Goal: Task Accomplishment & Management: Complete application form

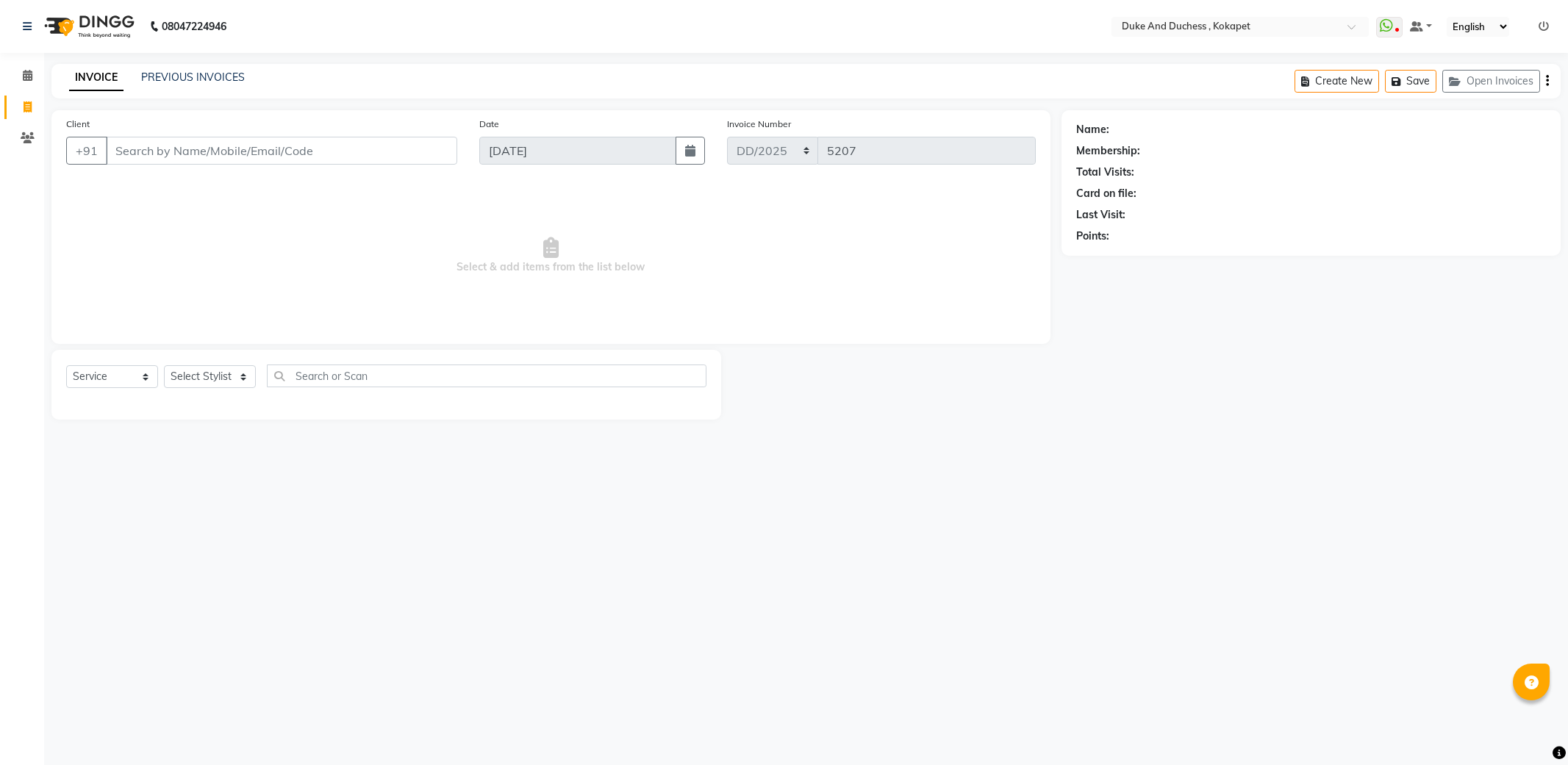
select select "service"
drag, startPoint x: 208, startPoint y: 363, endPoint x: 207, endPoint y: 371, distance: 8.1
click at [209, 366] on div "Select Service Product Membership Package Voucher Prepaid Gift Card Select Styl…" at bounding box center [386, 384] width 669 height 70
click at [207, 376] on select "Select Stylist Admin [PERSON_NAME] [PERSON_NAME] [PERSON_NAME] [PERSON_NAME] [P…" at bounding box center [209, 376] width 92 height 23
select select "45301"
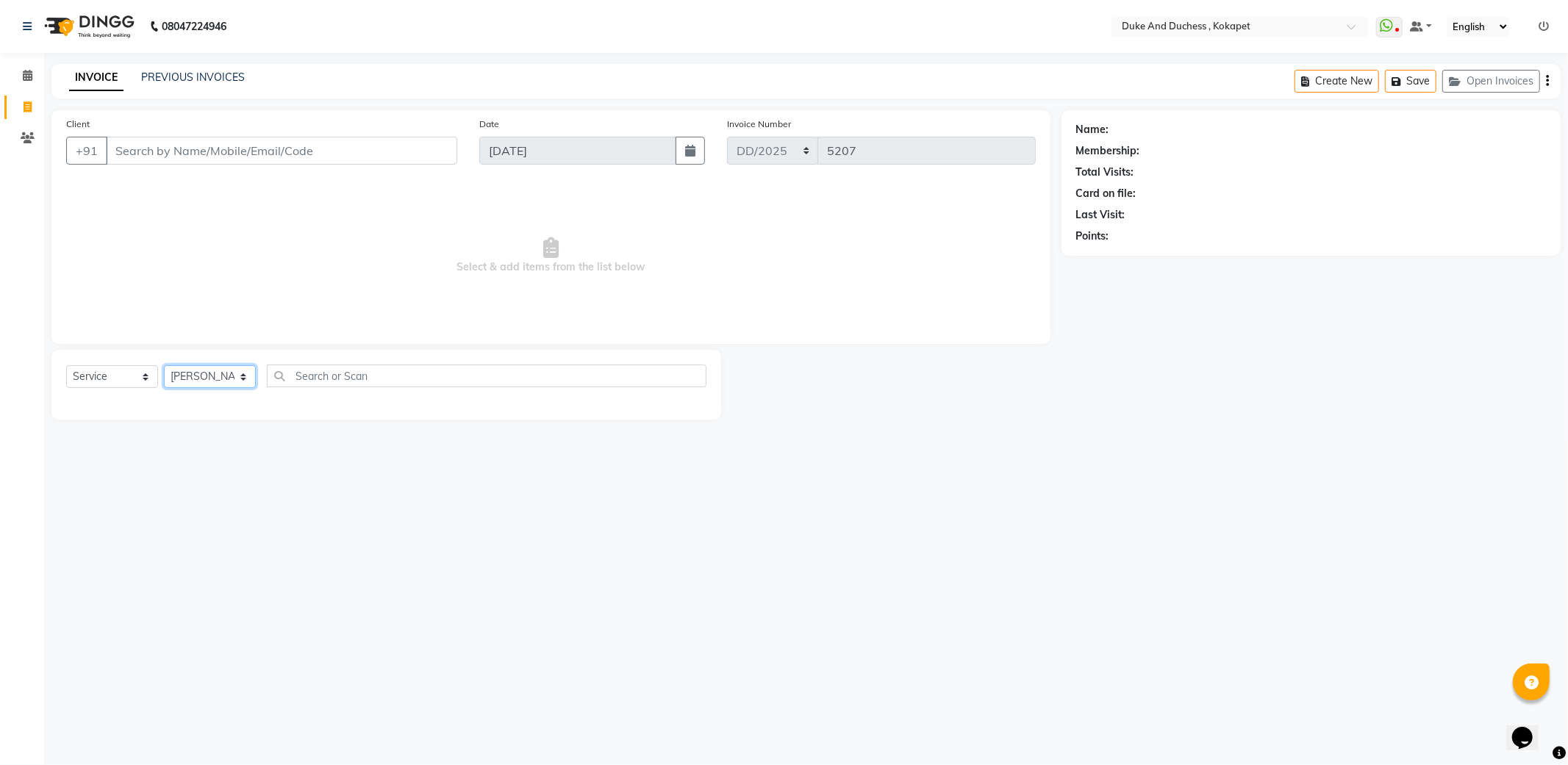
click at [164, 366] on select "Select Stylist Admin [PERSON_NAME] [PERSON_NAME] [PERSON_NAME] [PERSON_NAME] [P…" at bounding box center [209, 376] width 92 height 23
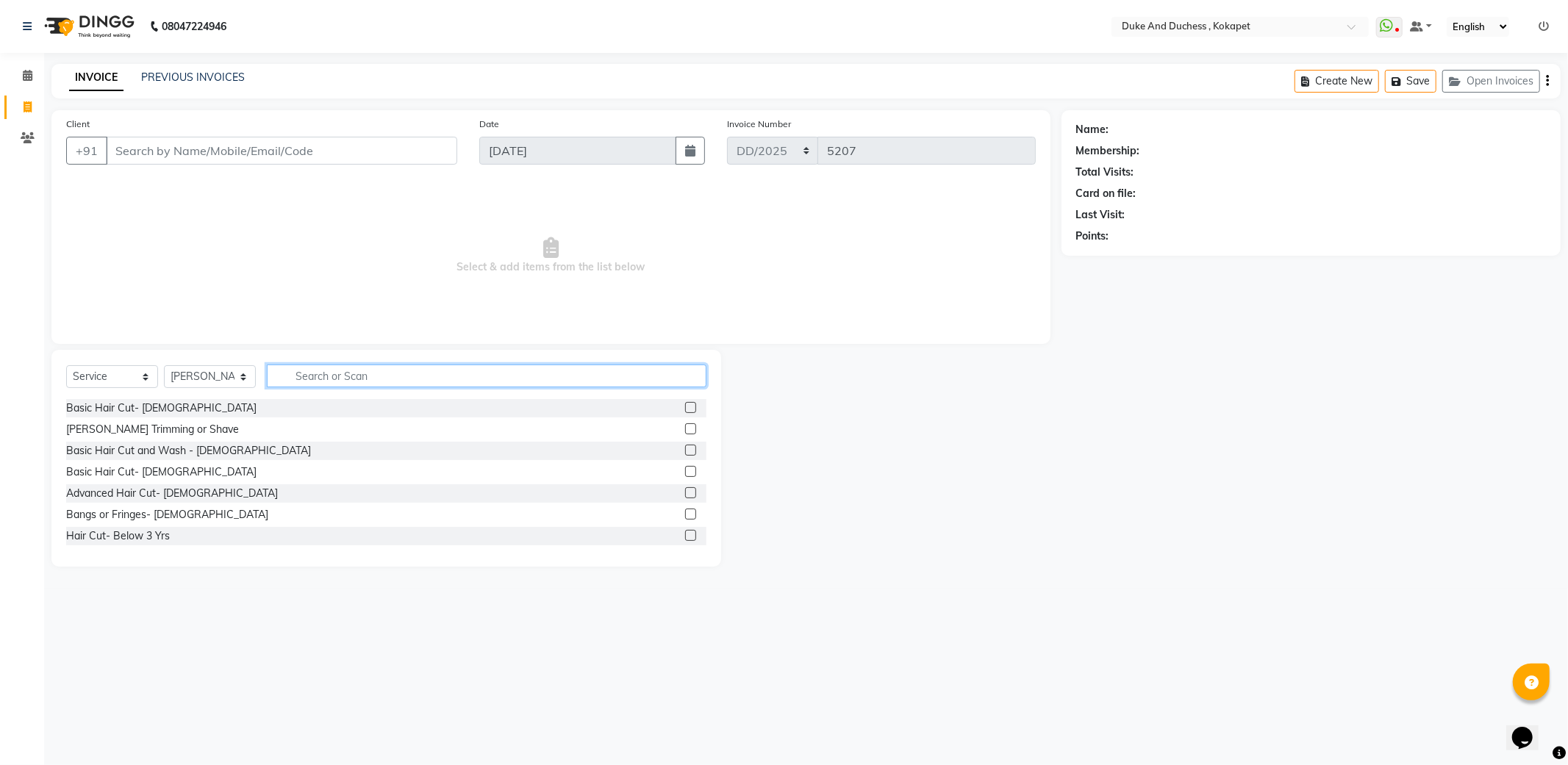
click at [325, 385] on input "text" at bounding box center [486, 376] width 440 height 23
type input "r"
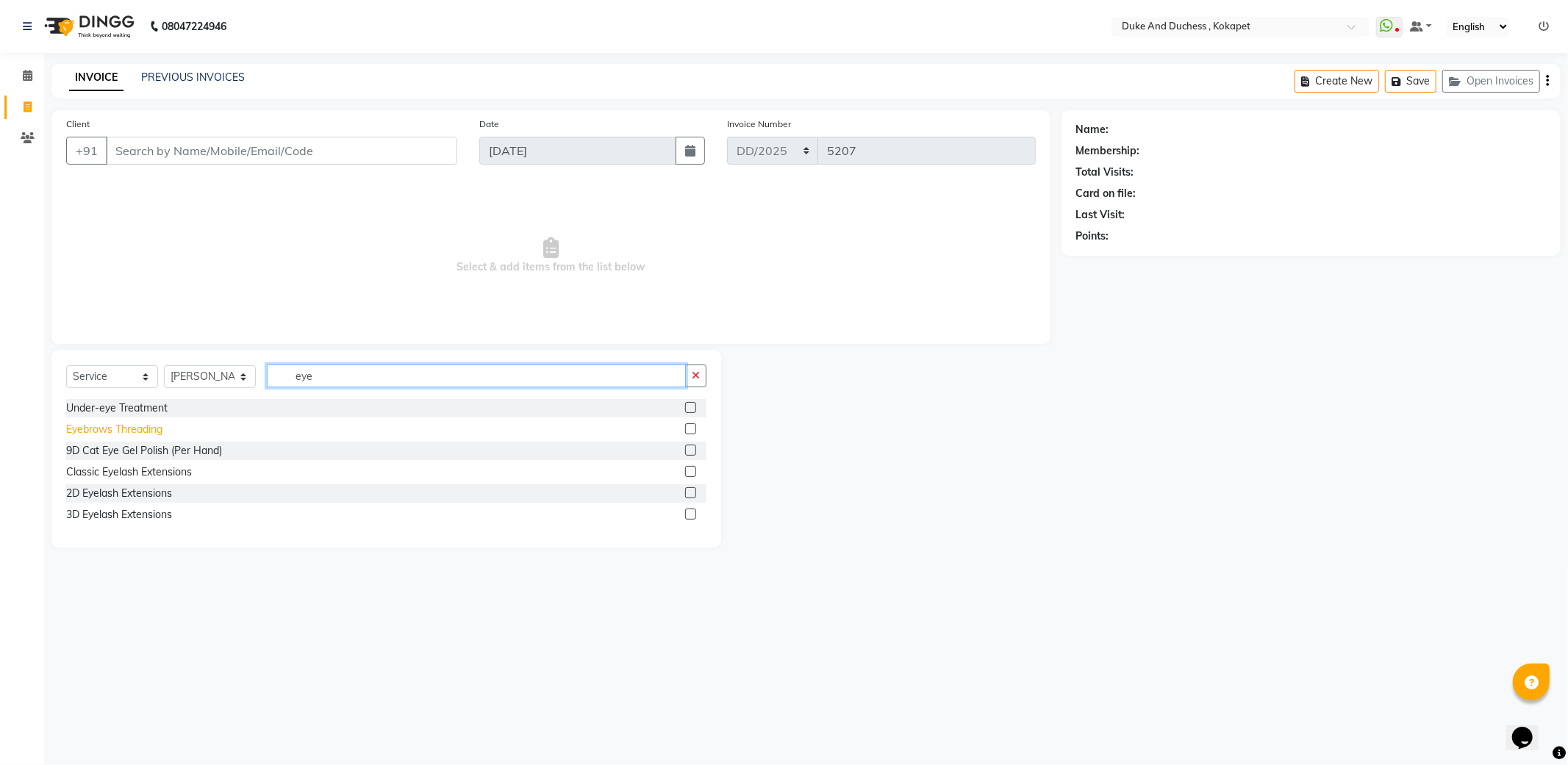
type input "eye"
click at [134, 427] on div "Eyebrows Threading" at bounding box center [114, 429] width 97 height 16
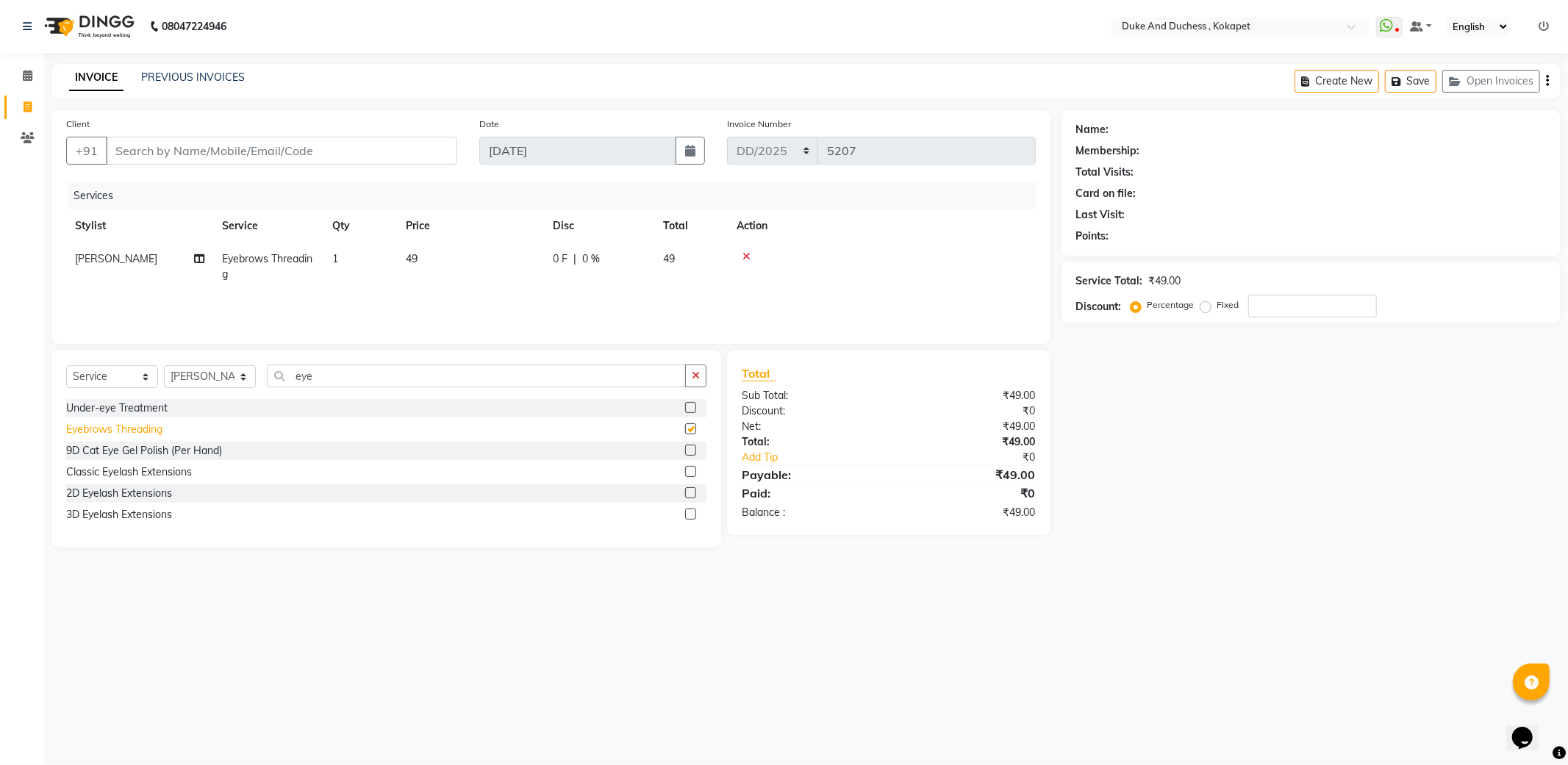
checkbox input "false"
click at [389, 362] on div "Select Service Product Membership Package Voucher Prepaid Gift Card Select Styl…" at bounding box center [386, 448] width 669 height 198
click at [385, 367] on input "eye" at bounding box center [476, 376] width 419 height 23
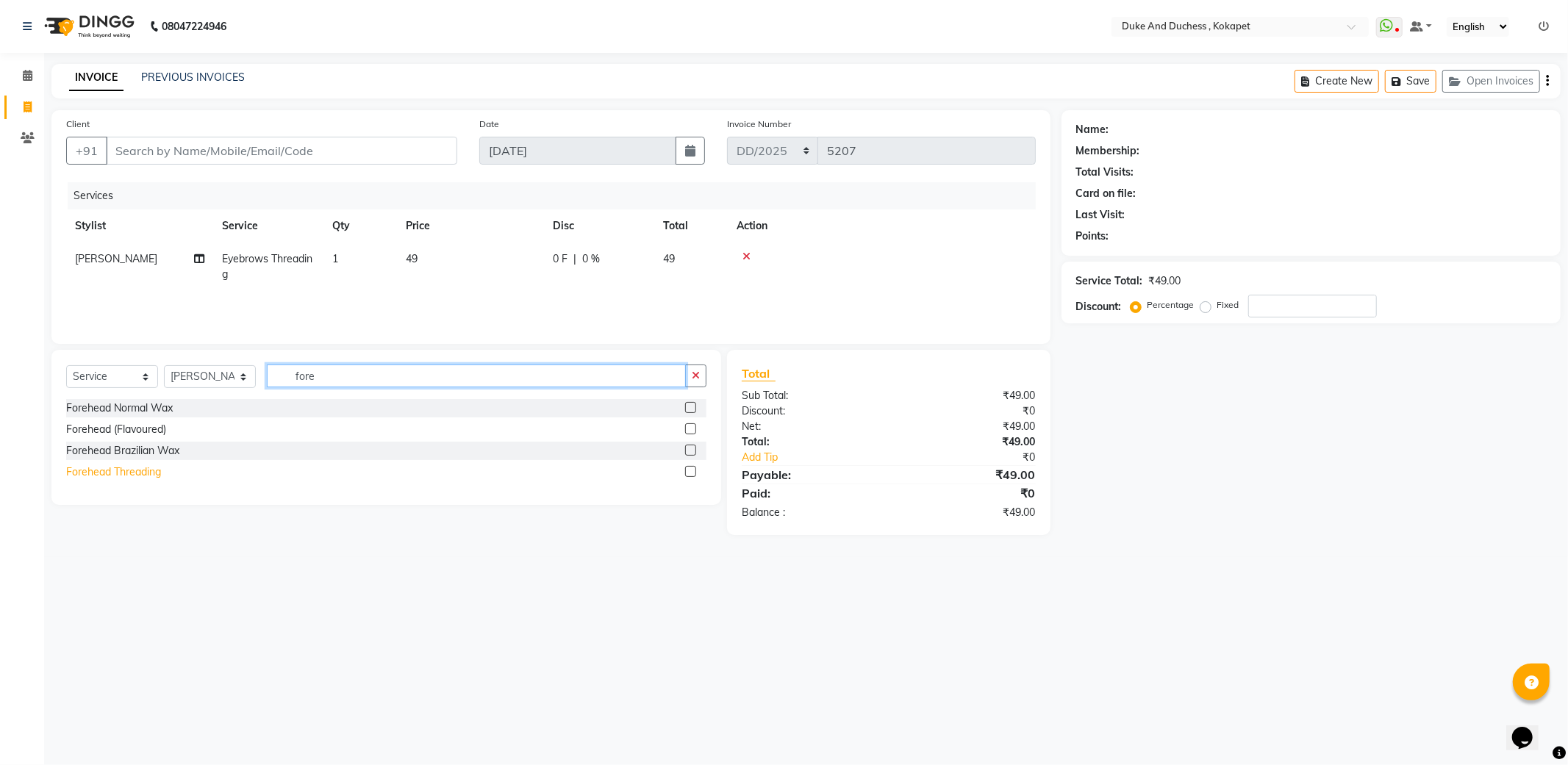
type input "fore"
click at [125, 474] on div "Forehead Threading" at bounding box center [113, 472] width 95 height 16
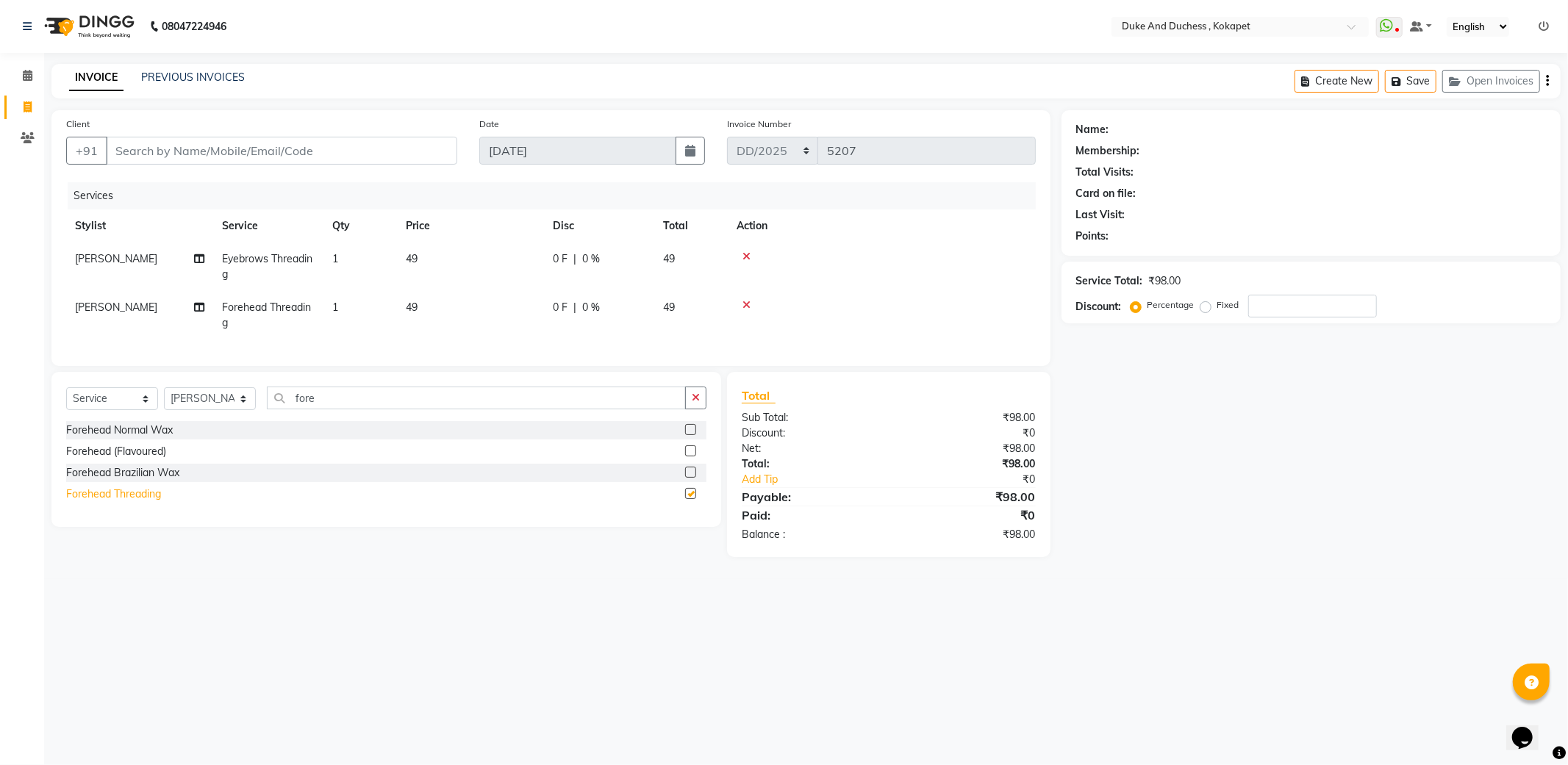
checkbox input "false"
click at [335, 409] on input "fore" at bounding box center [476, 398] width 419 height 23
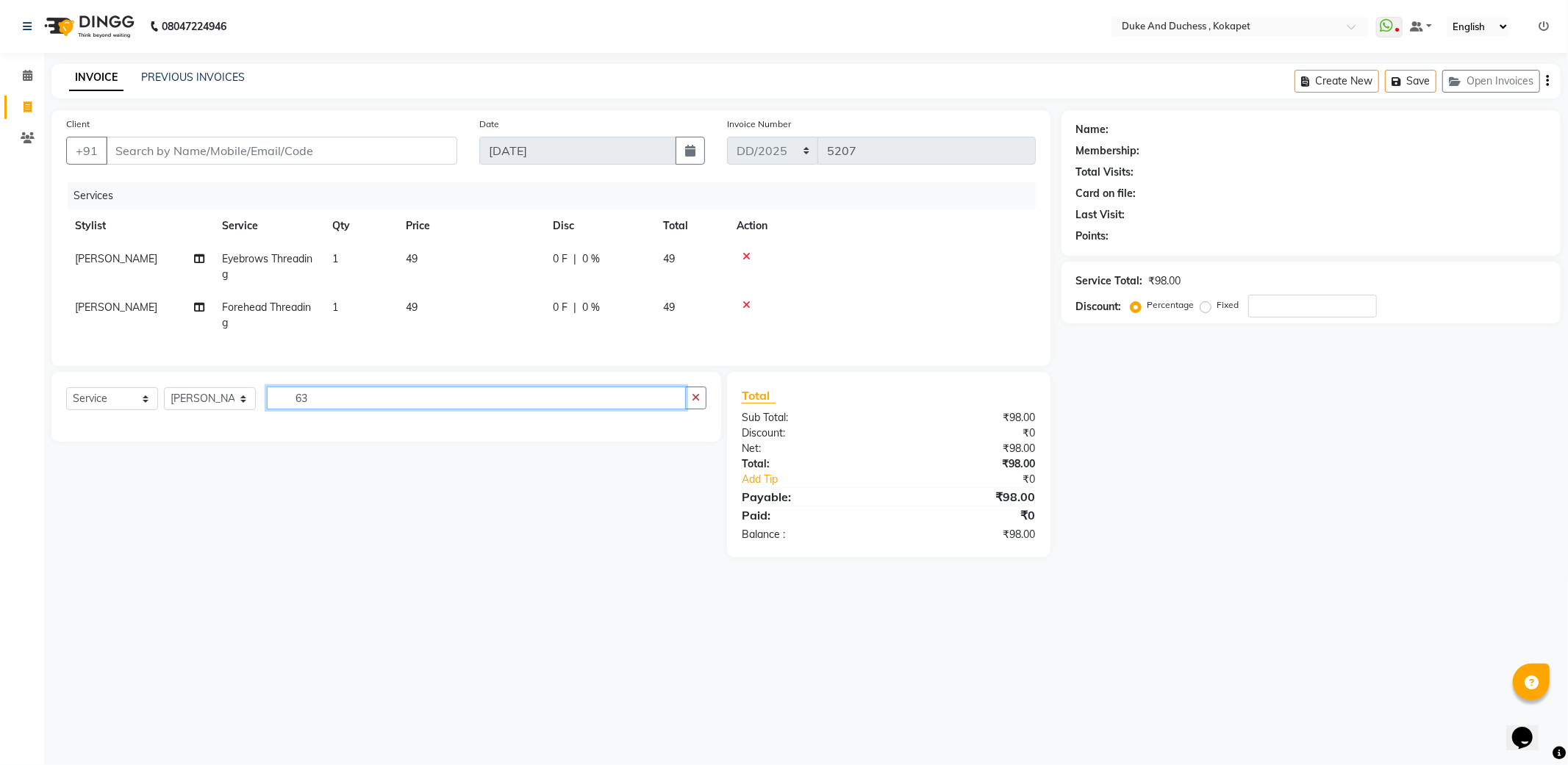
type input "6"
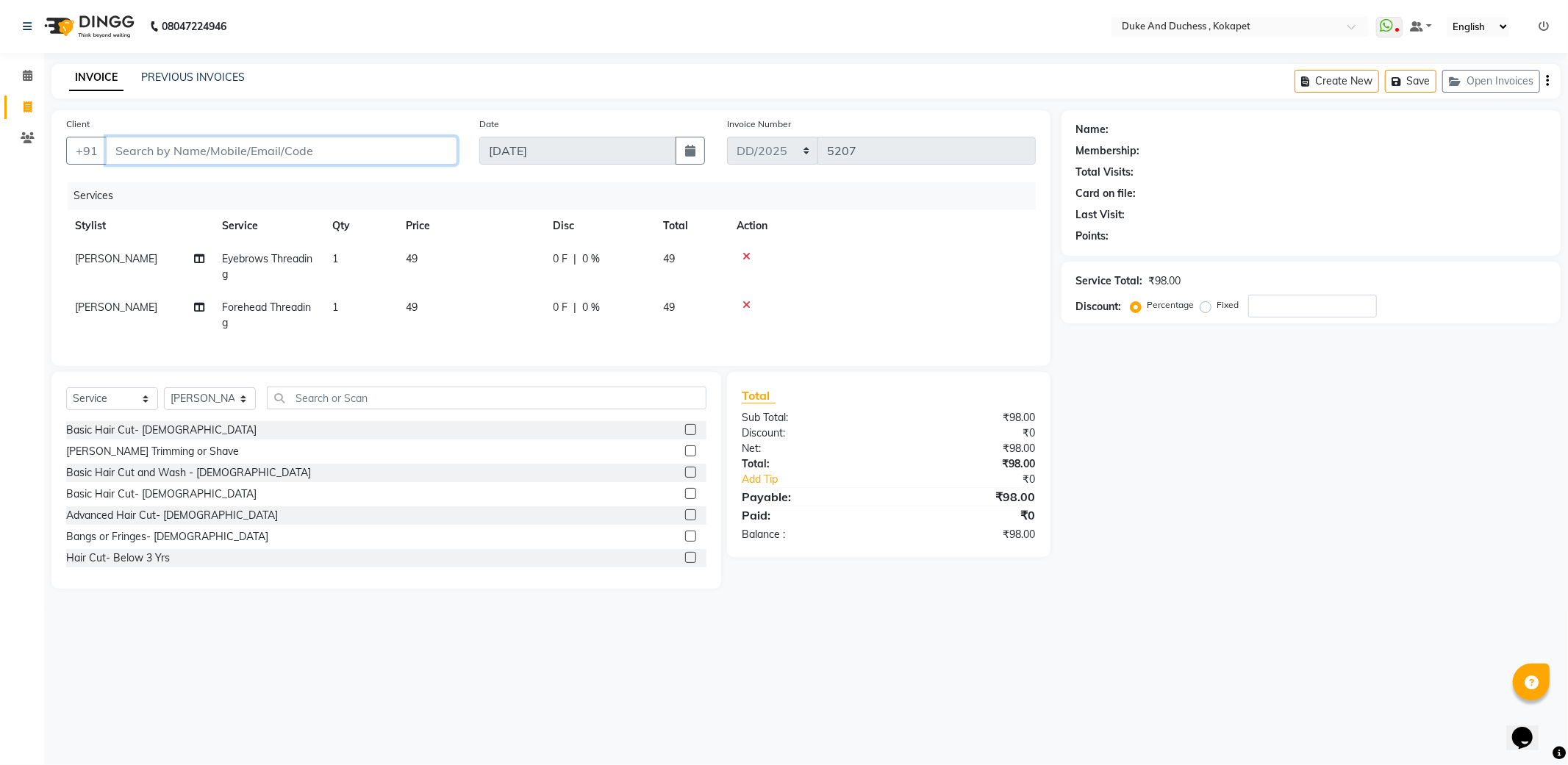
click at [247, 145] on input "Client" at bounding box center [282, 151] width 351 height 28
type input "6"
type input "0"
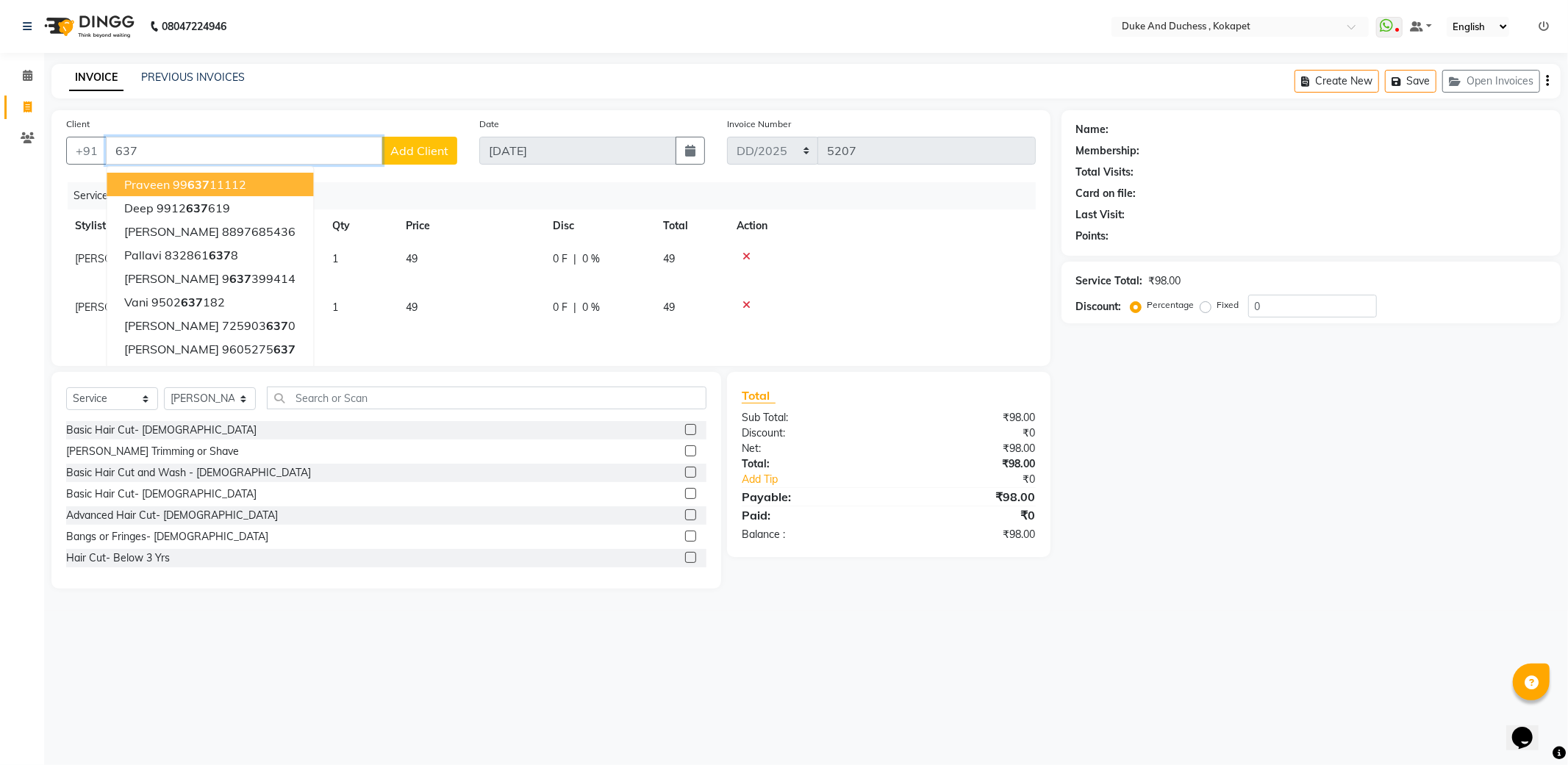
type input "637"
click at [487, 284] on td "49" at bounding box center [470, 267] width 147 height 48
select select "45301"
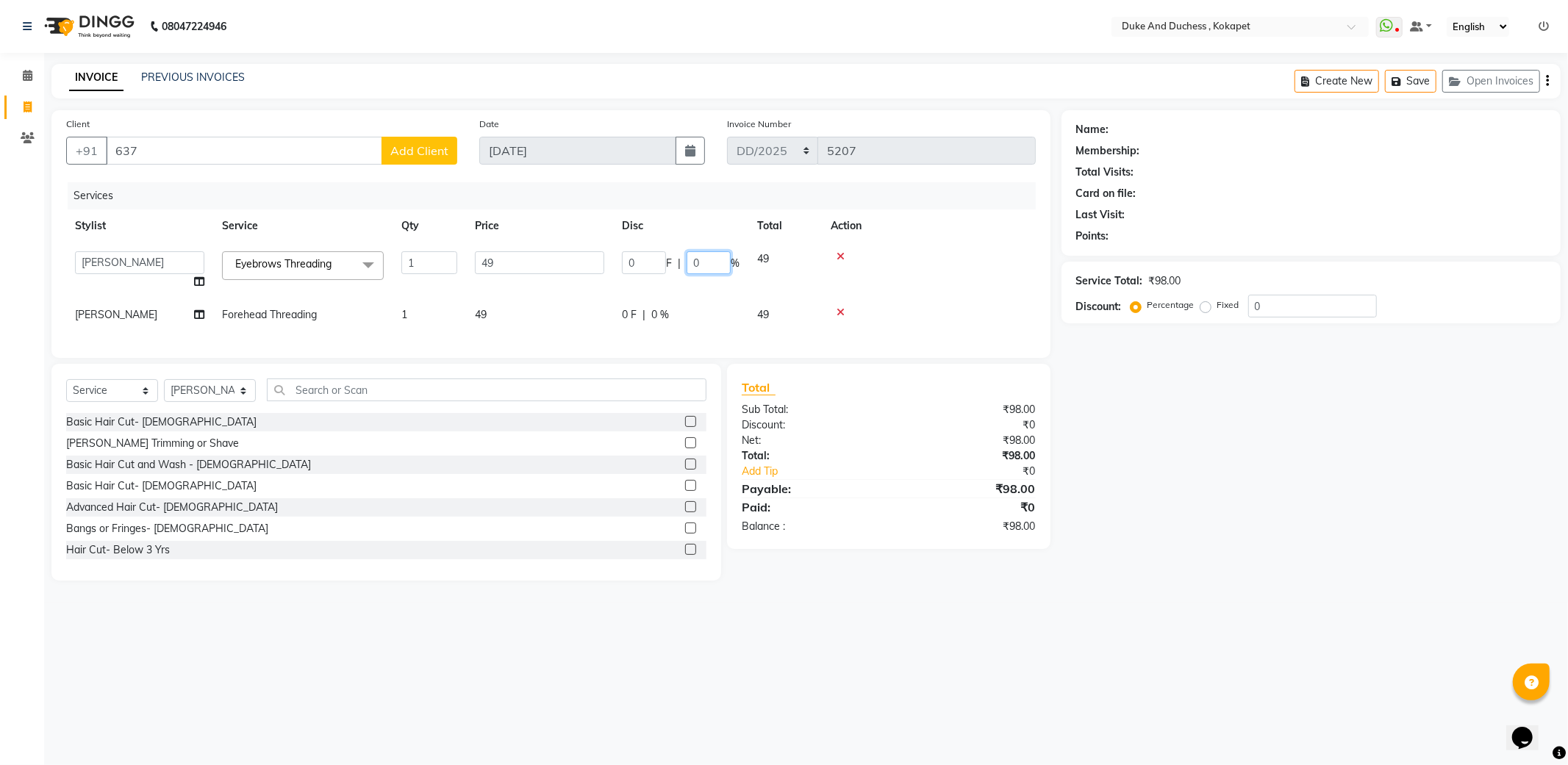
click at [708, 261] on input "0" at bounding box center [708, 262] width 44 height 23
type input "50"
click at [898, 230] on th "Action" at bounding box center [929, 226] width 214 height 33
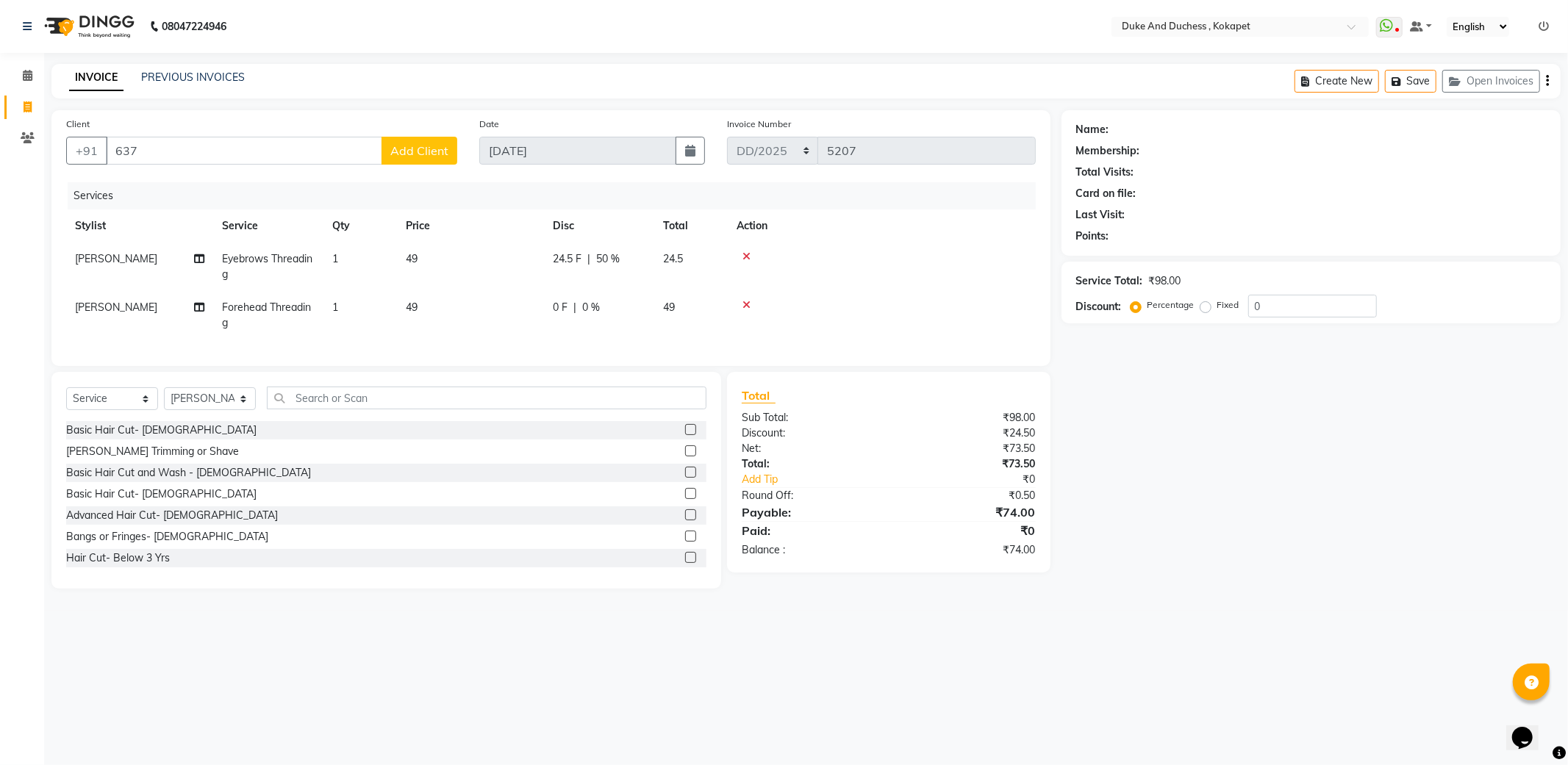
click at [667, 299] on td "49" at bounding box center [691, 315] width 73 height 48
select select "45301"
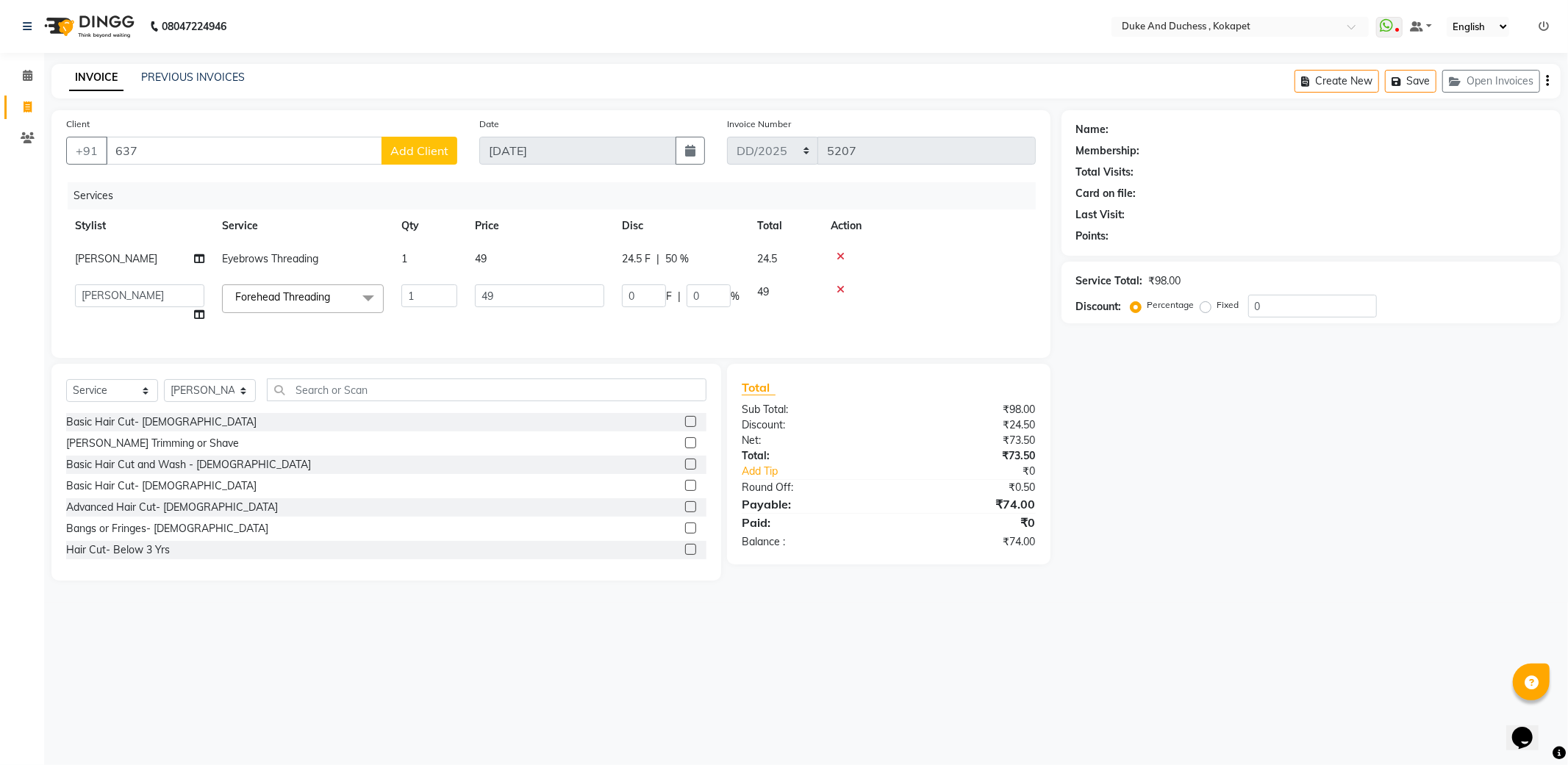
click at [669, 299] on span "F" at bounding box center [668, 297] width 6 height 16
click at [717, 289] on input "0" at bounding box center [708, 296] width 44 height 23
type input "50"
click at [957, 272] on td at bounding box center [929, 259] width 214 height 33
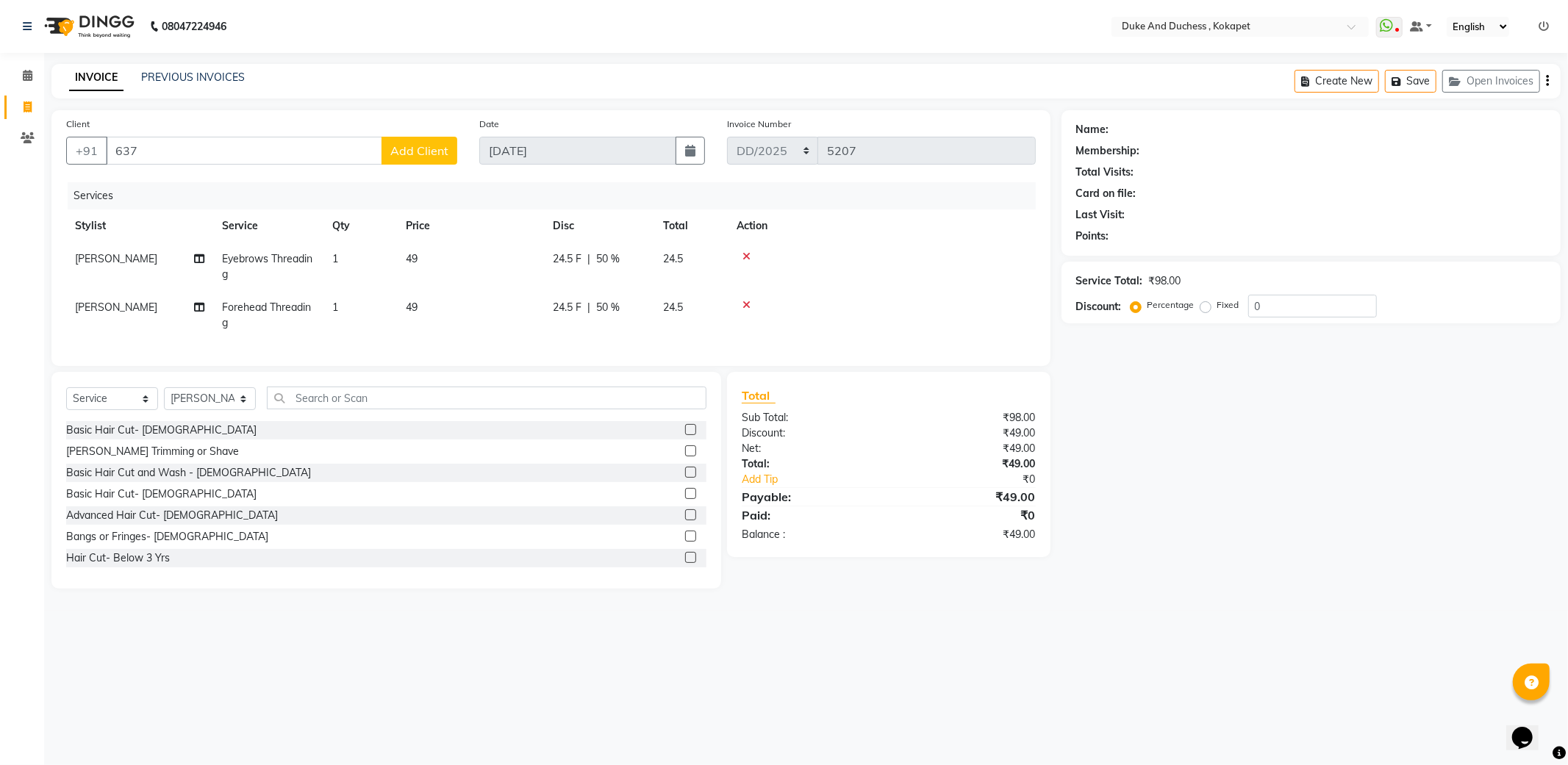
click at [744, 253] on icon at bounding box center [746, 256] width 8 height 10
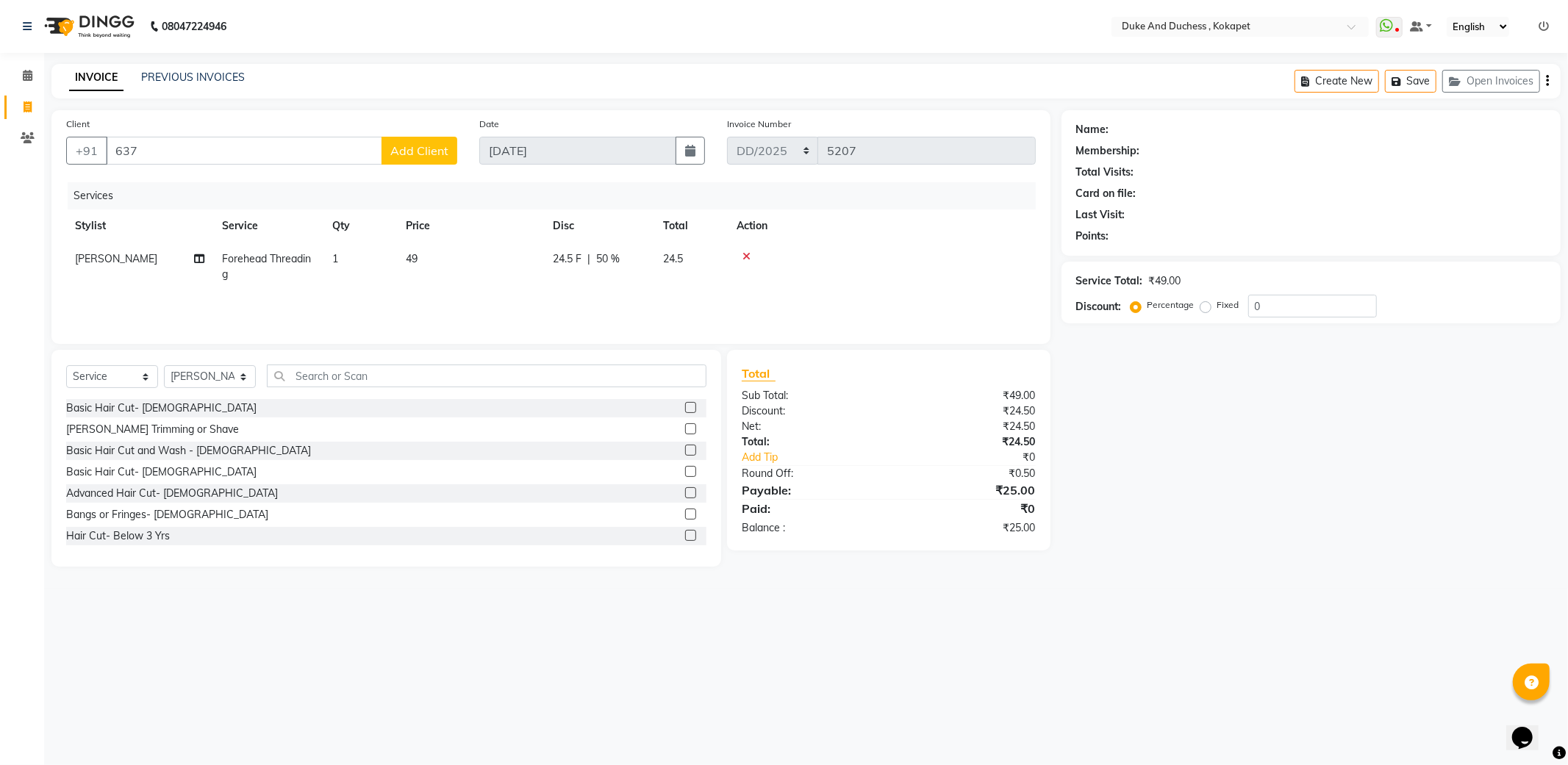
click at [750, 255] on div at bounding box center [881, 256] width 290 height 10
click at [740, 255] on div at bounding box center [881, 256] width 290 height 10
click at [743, 252] on icon at bounding box center [746, 256] width 8 height 10
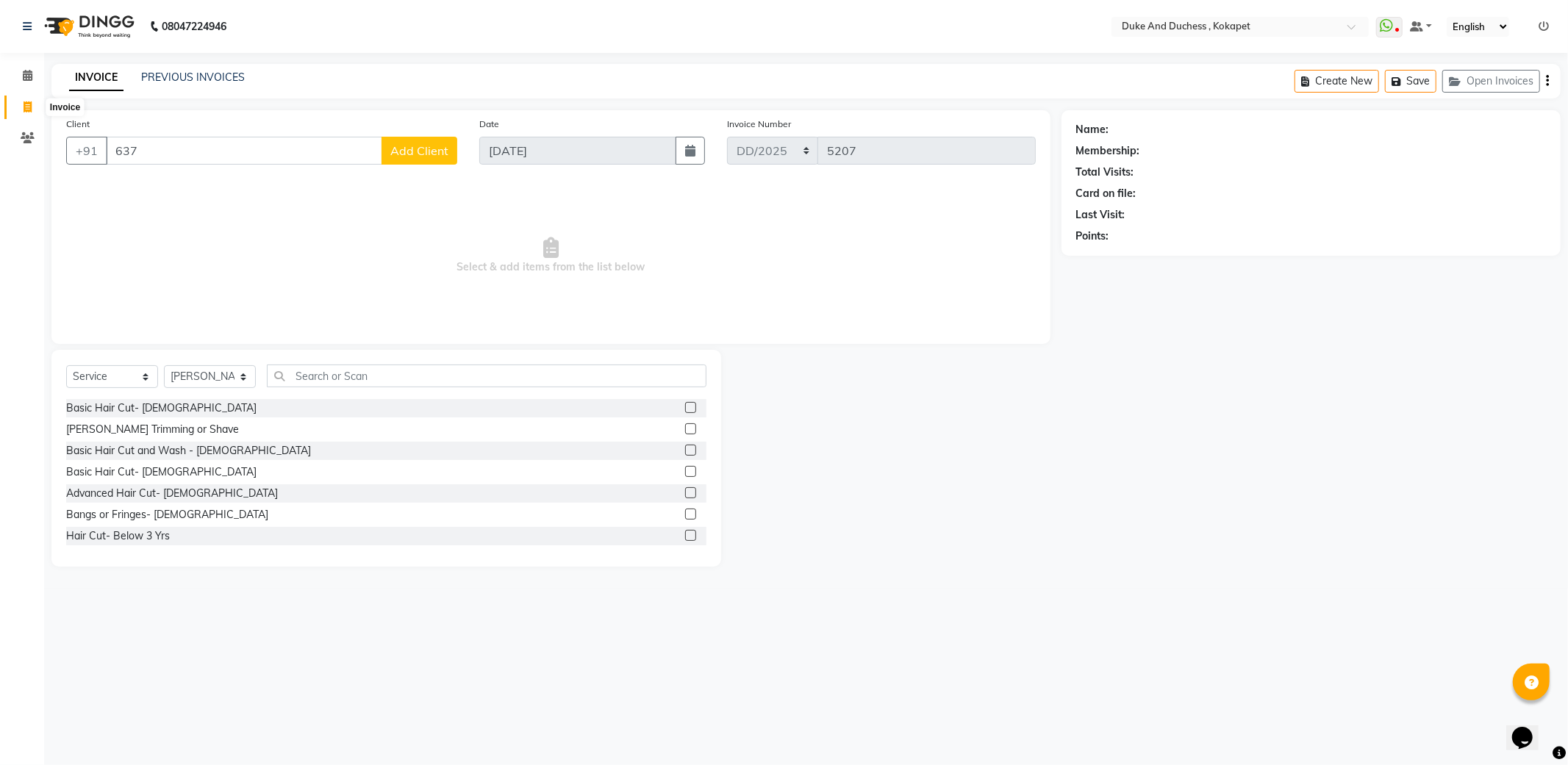
click at [27, 104] on icon at bounding box center [27, 107] width 8 height 11
select select "service"
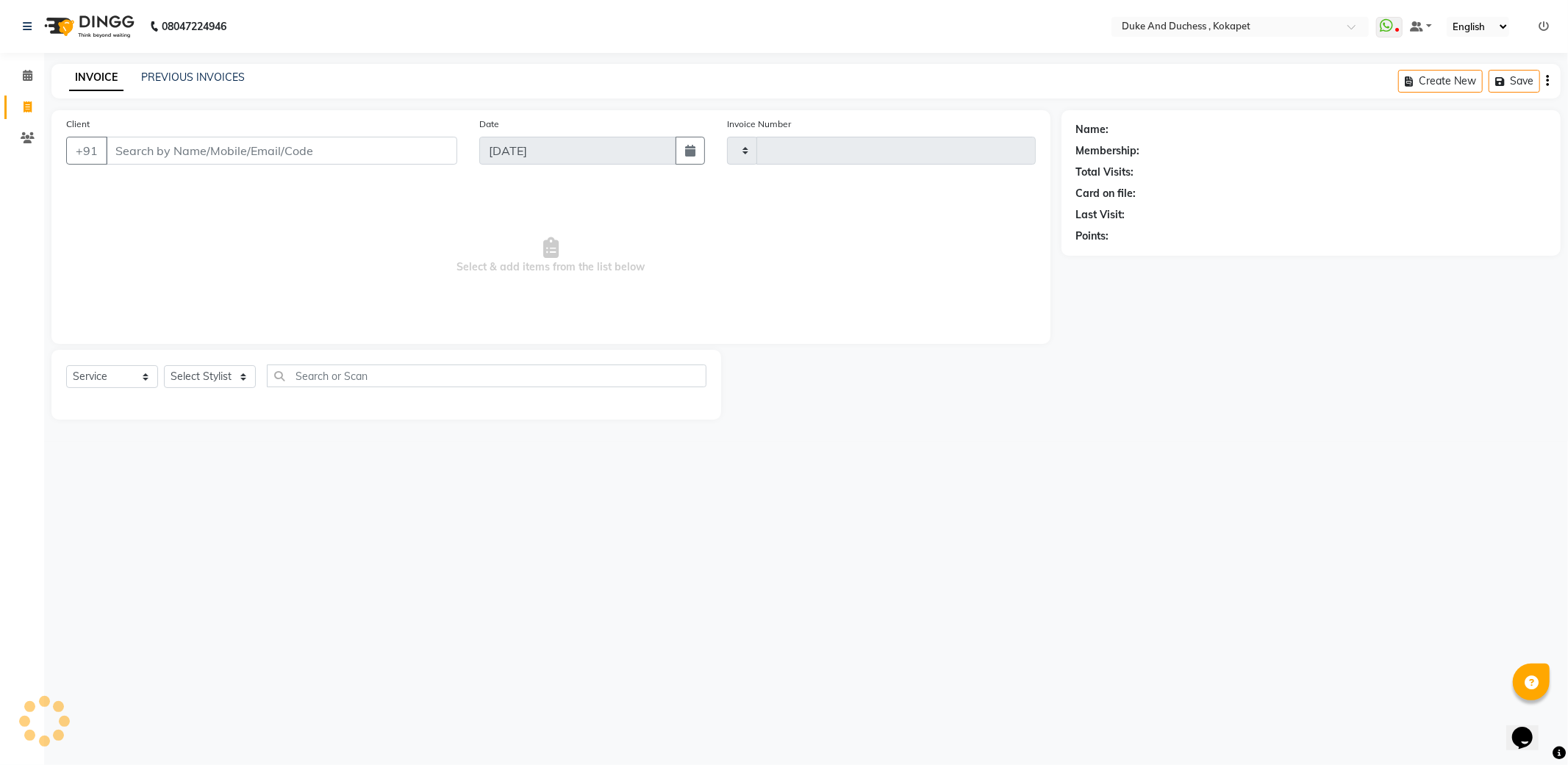
type input "5207"
select select "5687"
click at [211, 389] on select "Select Stylist Admin [PERSON_NAME] [PERSON_NAME] [PERSON_NAME] [PERSON_NAME] [P…" at bounding box center [209, 376] width 92 height 23
select select "74452"
click at [164, 366] on select "Select Stylist Admin [PERSON_NAME] [PERSON_NAME] [PERSON_NAME] [PERSON_NAME] [P…" at bounding box center [209, 376] width 92 height 23
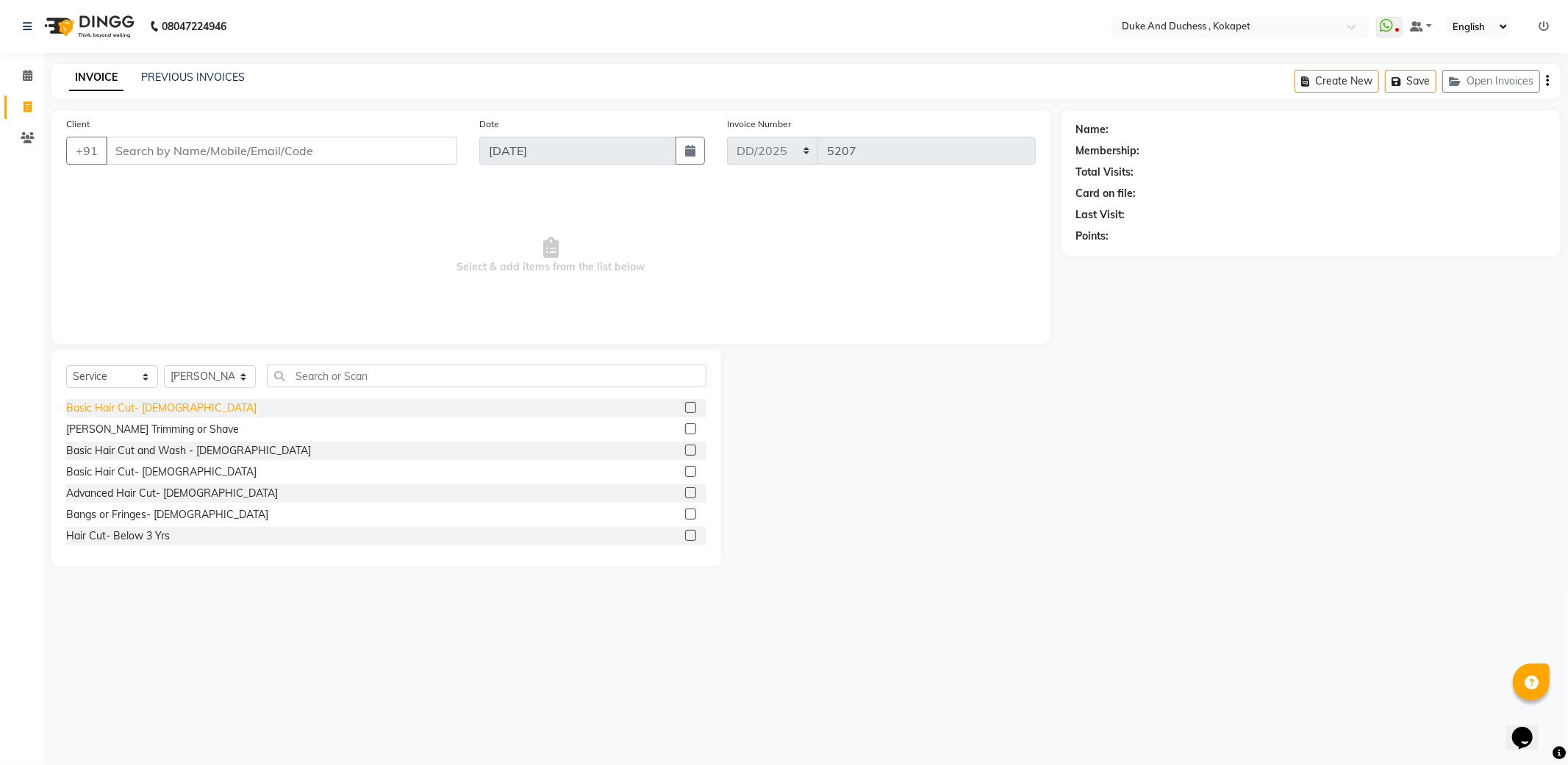
click at [150, 409] on div "Basic Hair Cut- [DEMOGRAPHIC_DATA]" at bounding box center [161, 408] width 191 height 16
checkbox input "false"
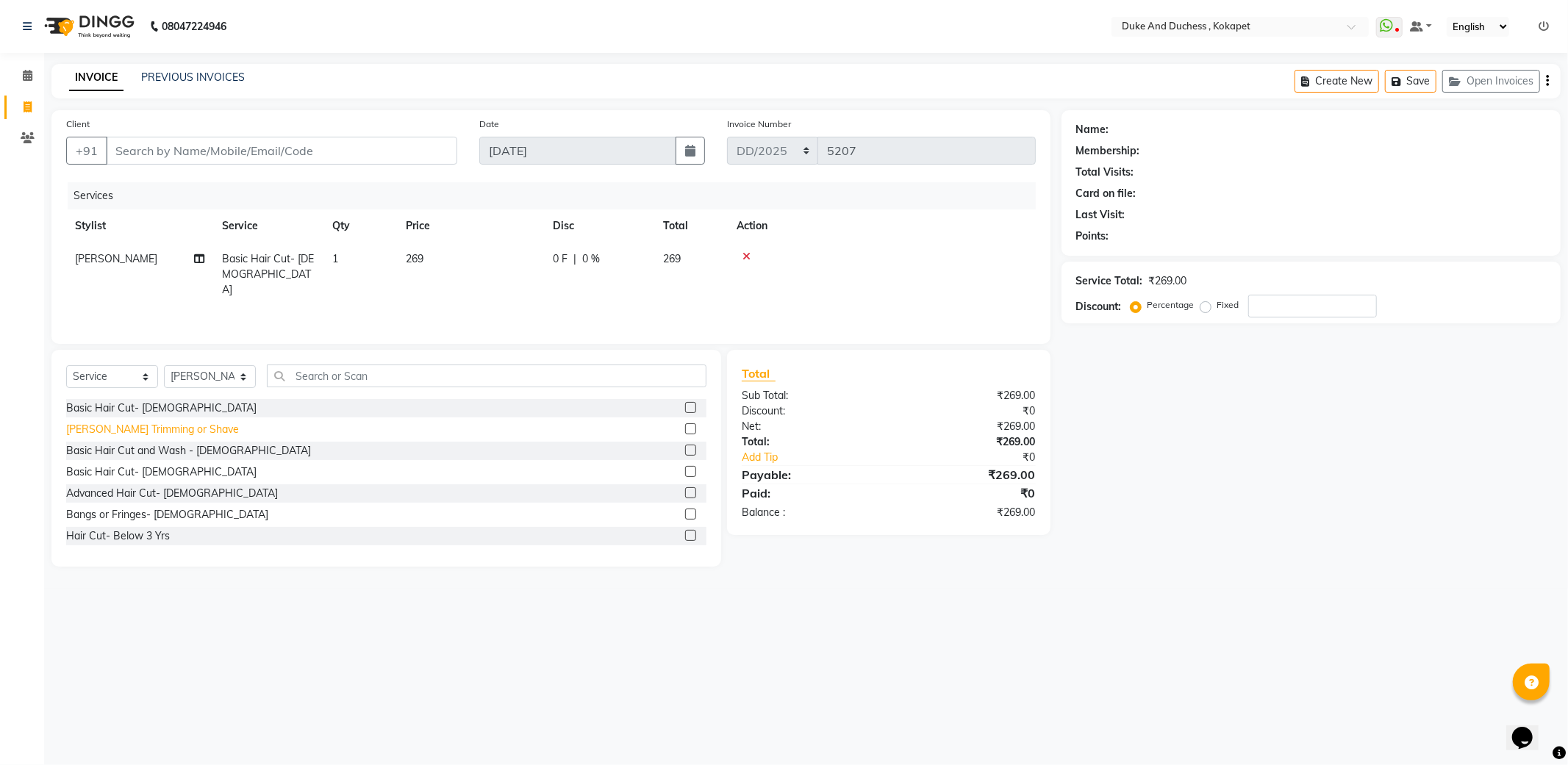
click at [142, 422] on div "[PERSON_NAME] Trimming or Shave" at bounding box center [152, 429] width 173 height 16
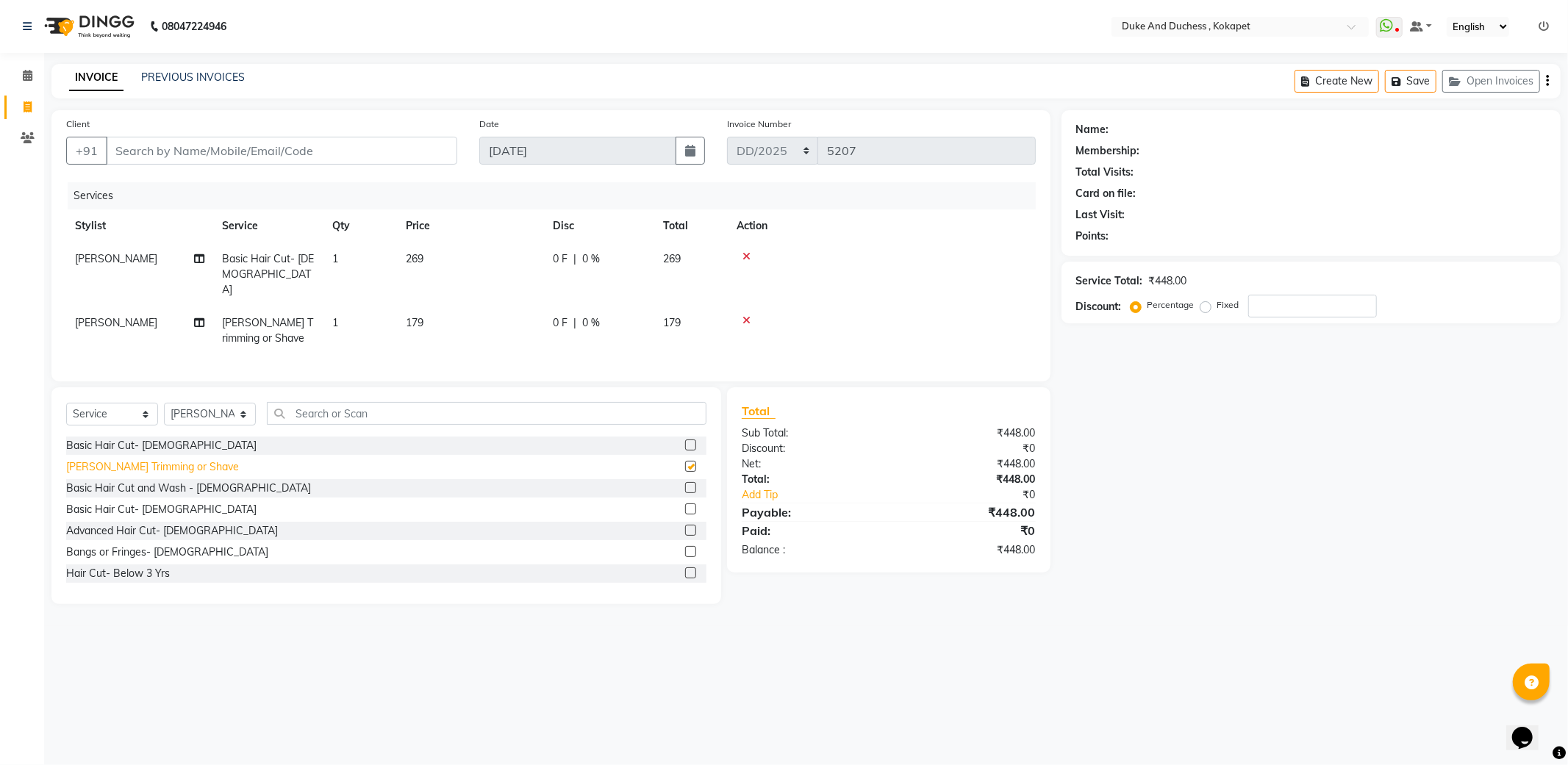
checkbox input "false"
click at [213, 150] on input "Client" at bounding box center [282, 151] width 351 height 28
type input "8"
type input "0"
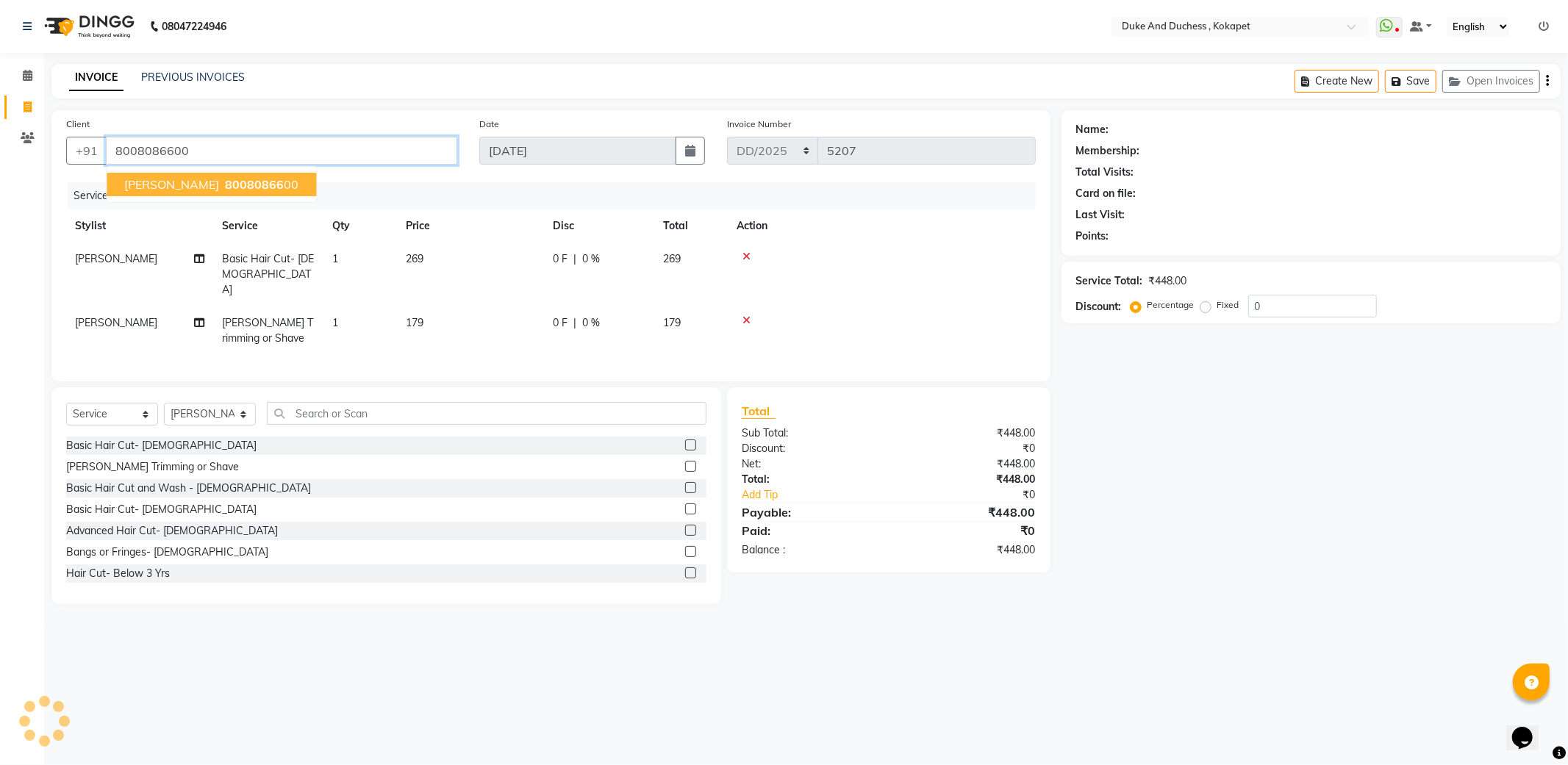
type input "8008086600"
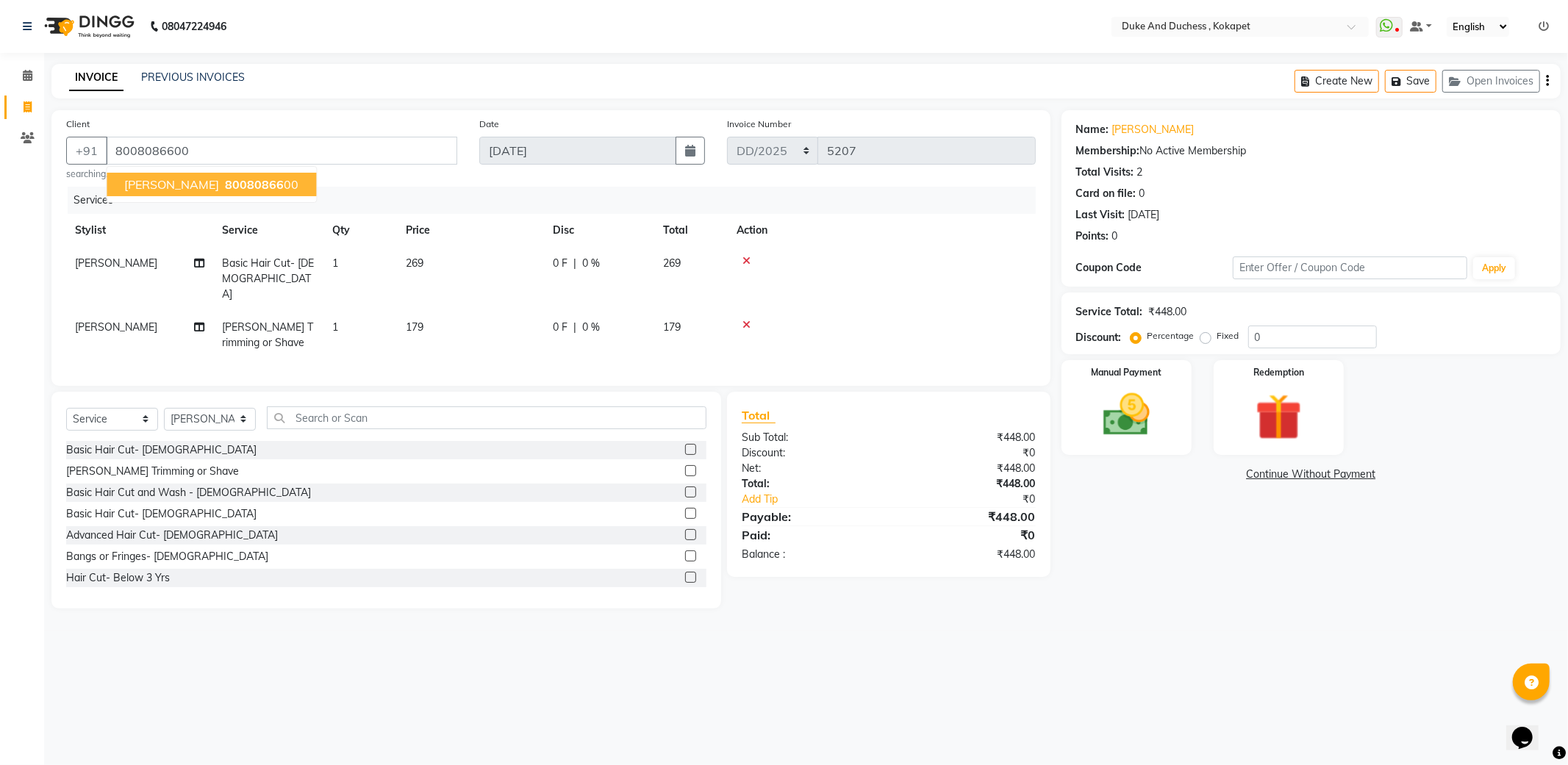
click at [225, 184] on span "80080866" at bounding box center [254, 185] width 59 height 15
click at [1127, 402] on img at bounding box center [1127, 415] width 79 height 56
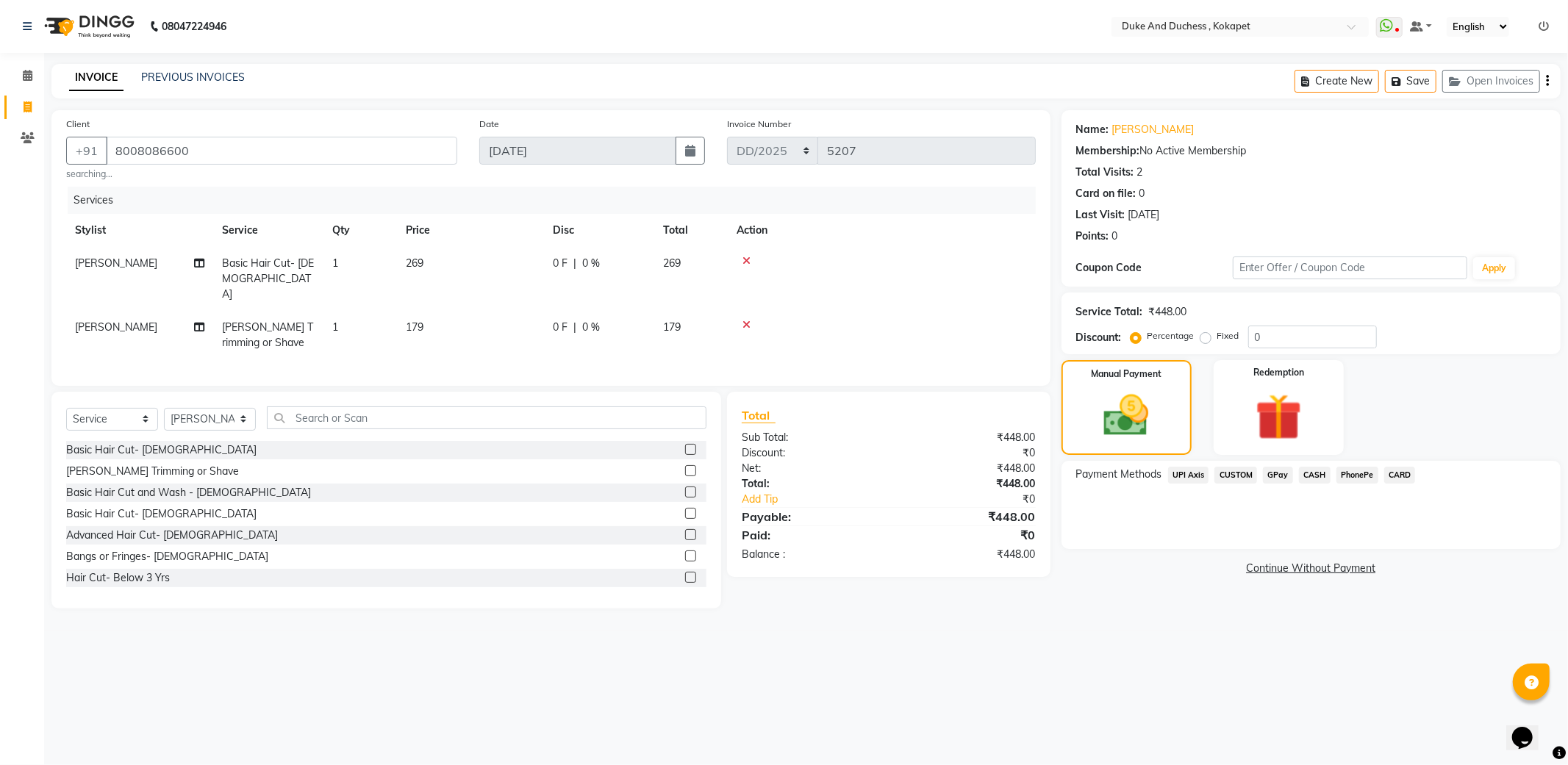
click at [1337, 470] on span "PhonePe" at bounding box center [1357, 475] width 42 height 17
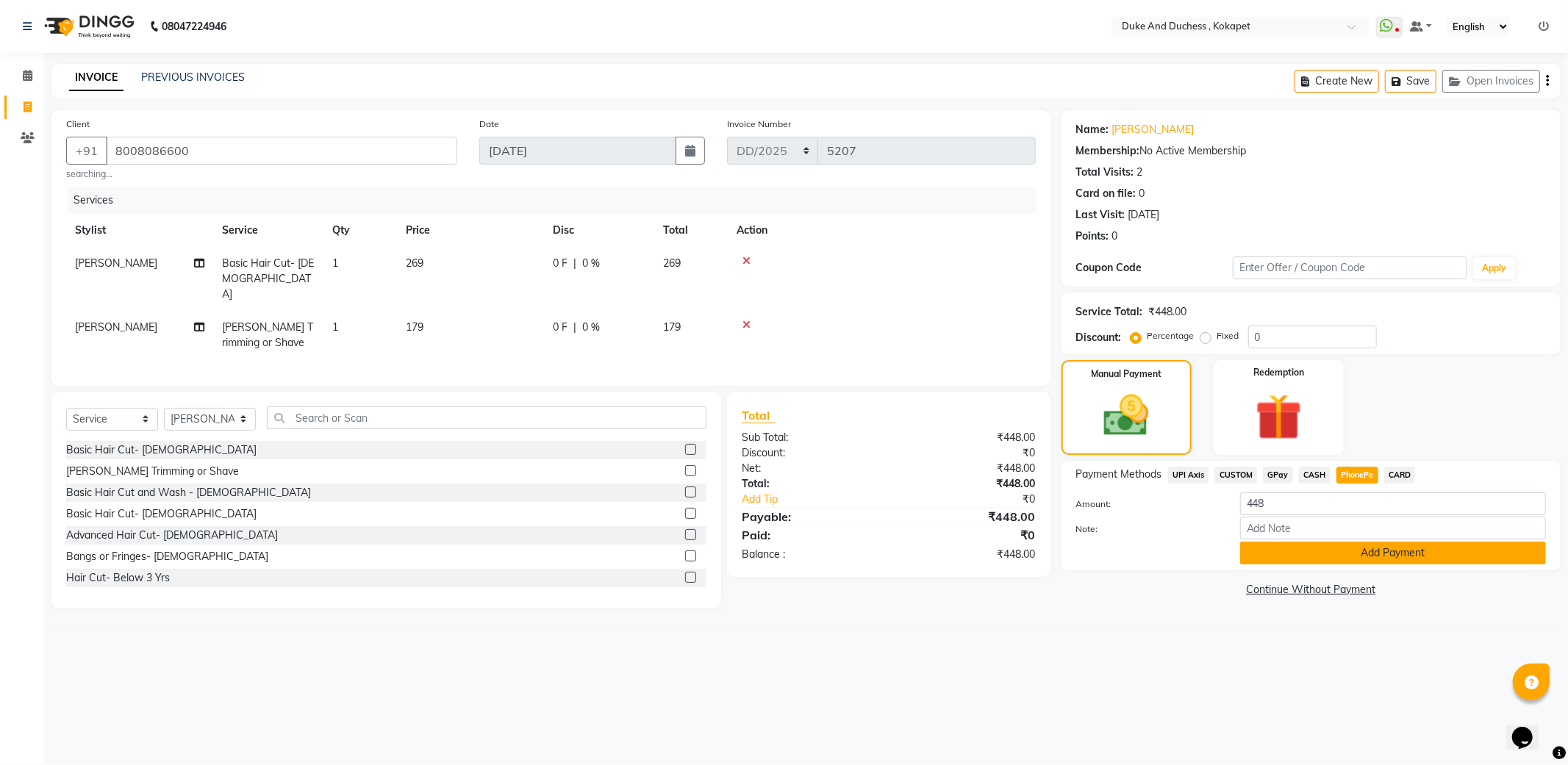
click at [1349, 554] on button "Add Payment" at bounding box center [1392, 553] width 306 height 23
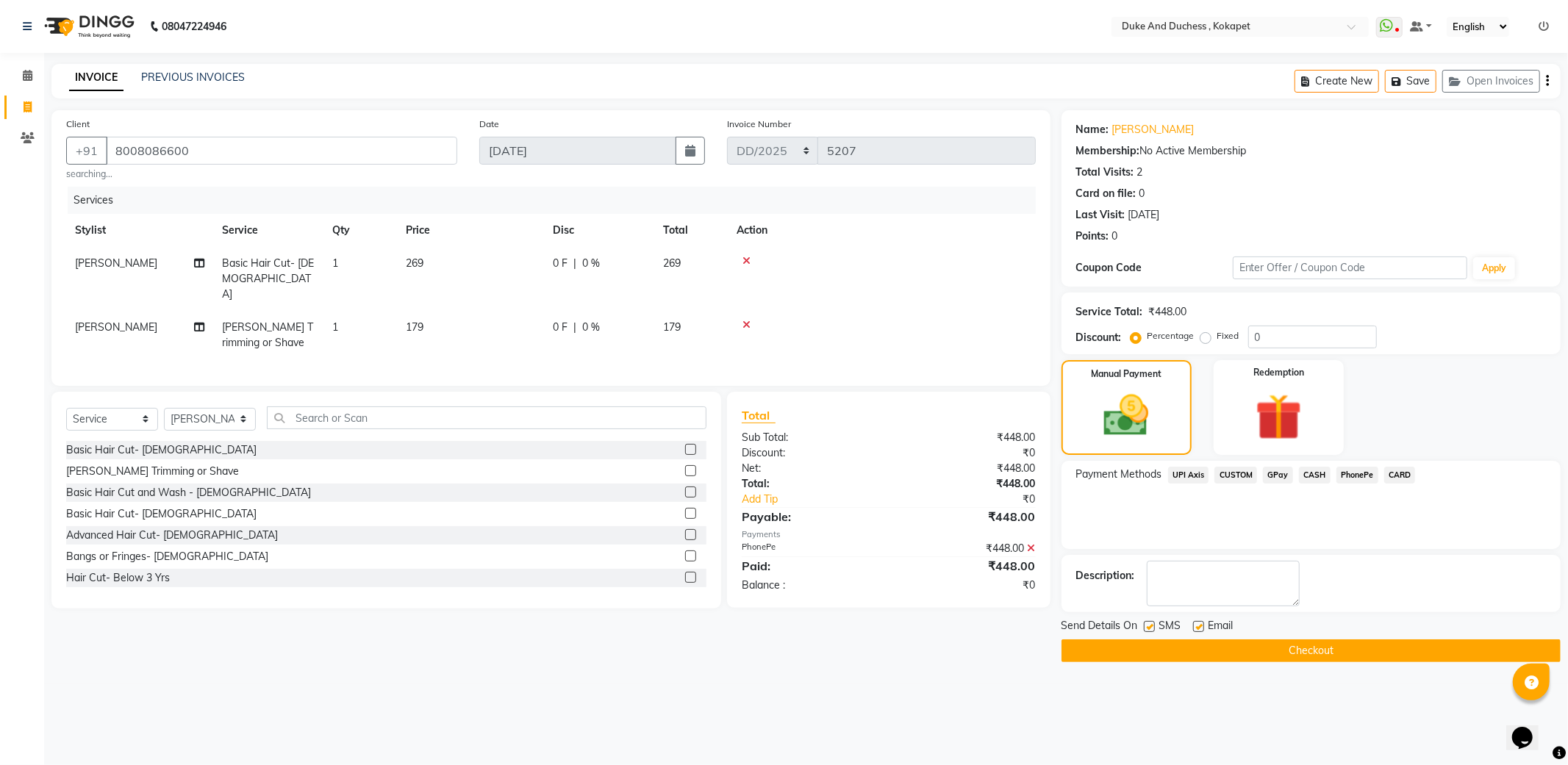
click at [1319, 652] on button "Checkout" at bounding box center [1311, 651] width 499 height 23
